Goal: Go to known website: Access a specific website the user already knows

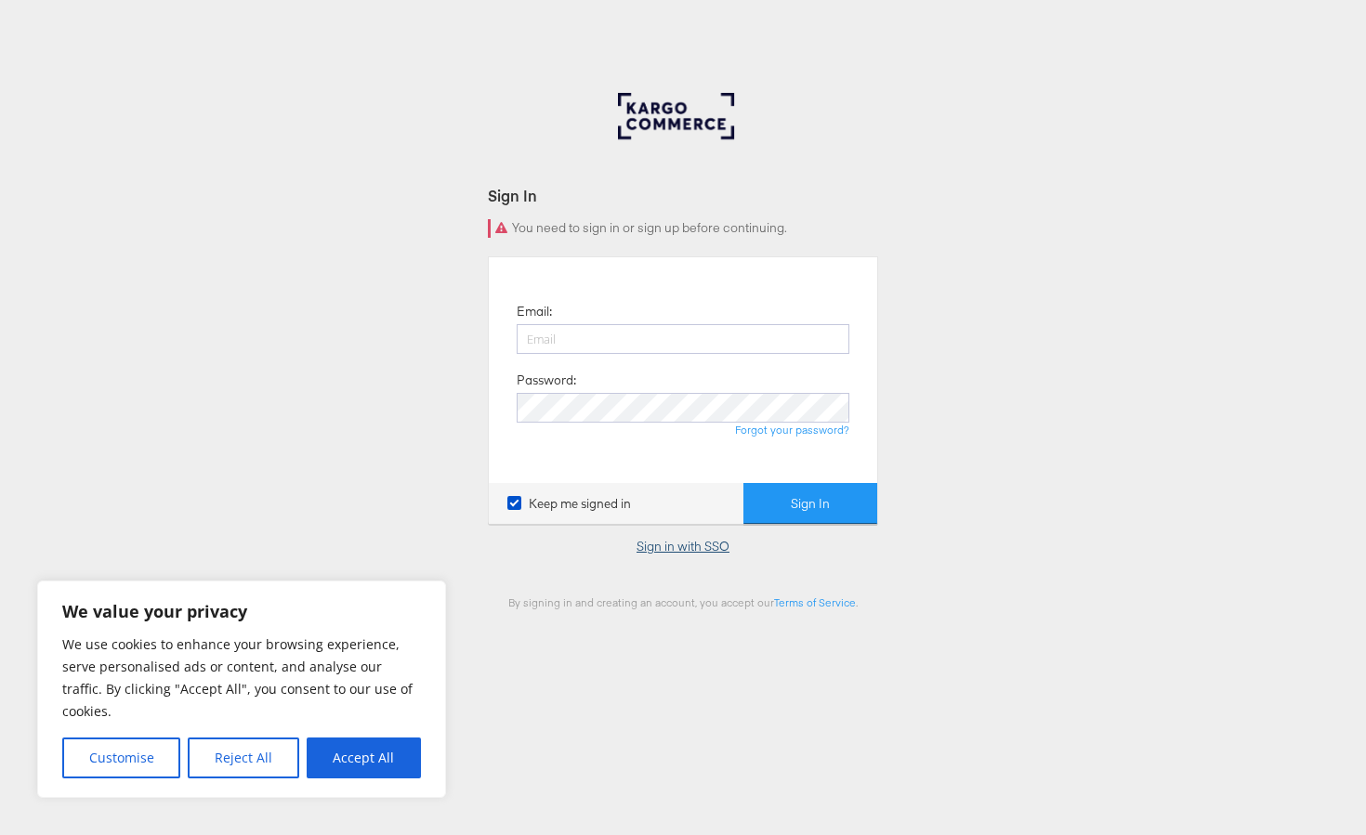
click at [718, 549] on link "Sign in with SSO" at bounding box center [683, 546] width 93 height 17
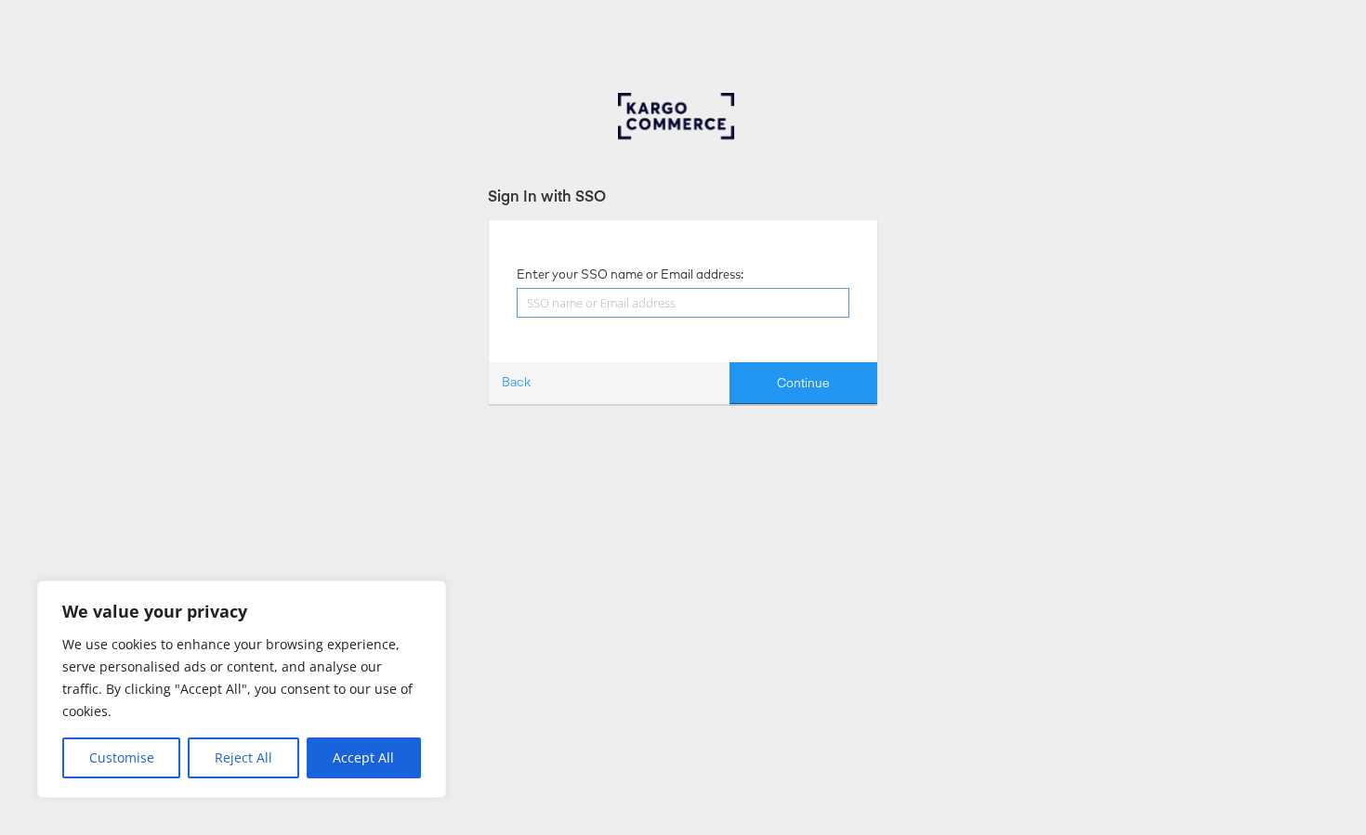
click at [767, 308] on input "text" at bounding box center [683, 303] width 333 height 30
type input "[PERSON_NAME][EMAIL_ADDRESS][PERSON_NAME][DOMAIN_NAME]"
click at [795, 409] on div "Sign In with SSO Enter your SSO name or Email address: [PERSON_NAME][EMAIL_ADDR…" at bounding box center [683, 557] width 1366 height 929
click at [799, 399] on button "Continue" at bounding box center [804, 383] width 148 height 42
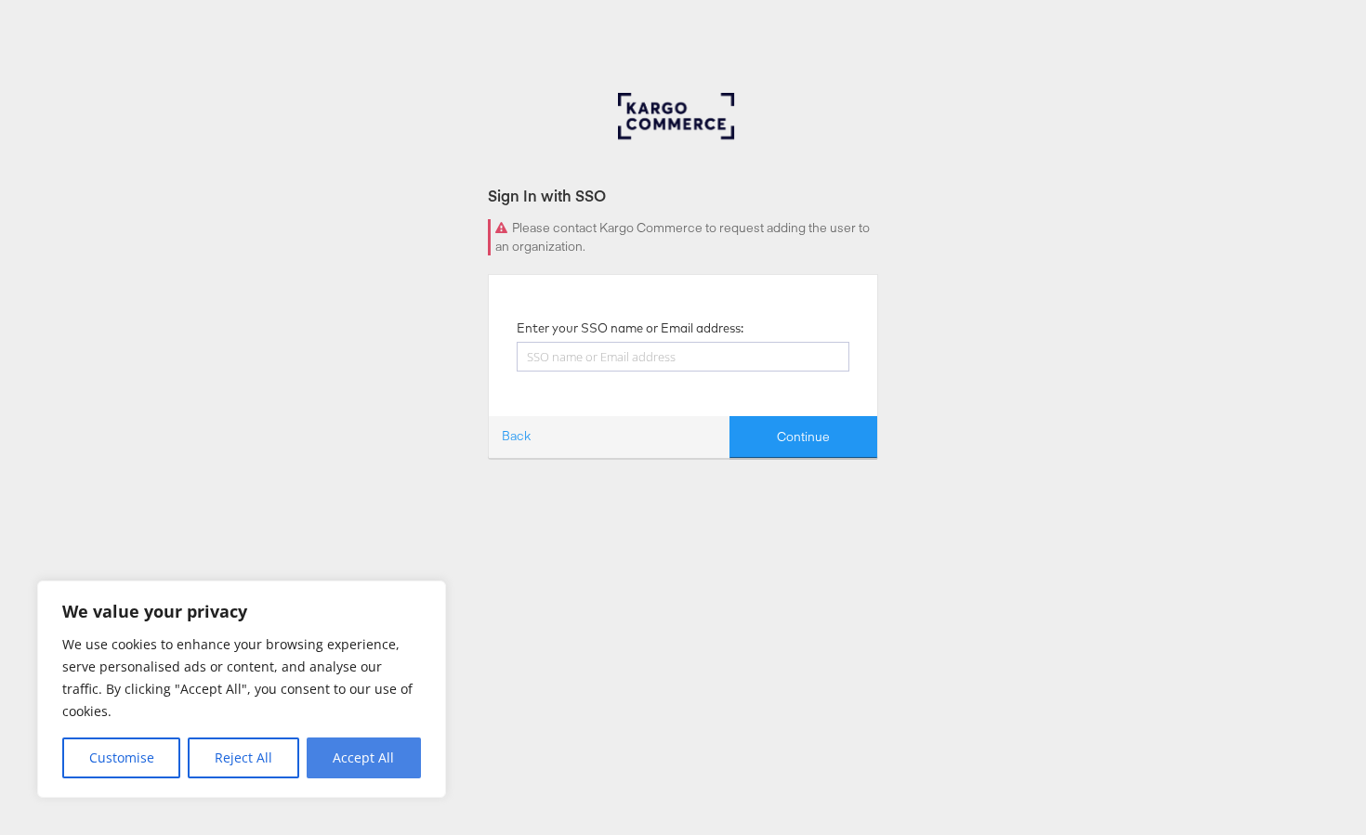
click at [402, 764] on button "Accept All" at bounding box center [364, 758] width 114 height 41
checkbox input "true"
